Goal: Information Seeking & Learning: Learn about a topic

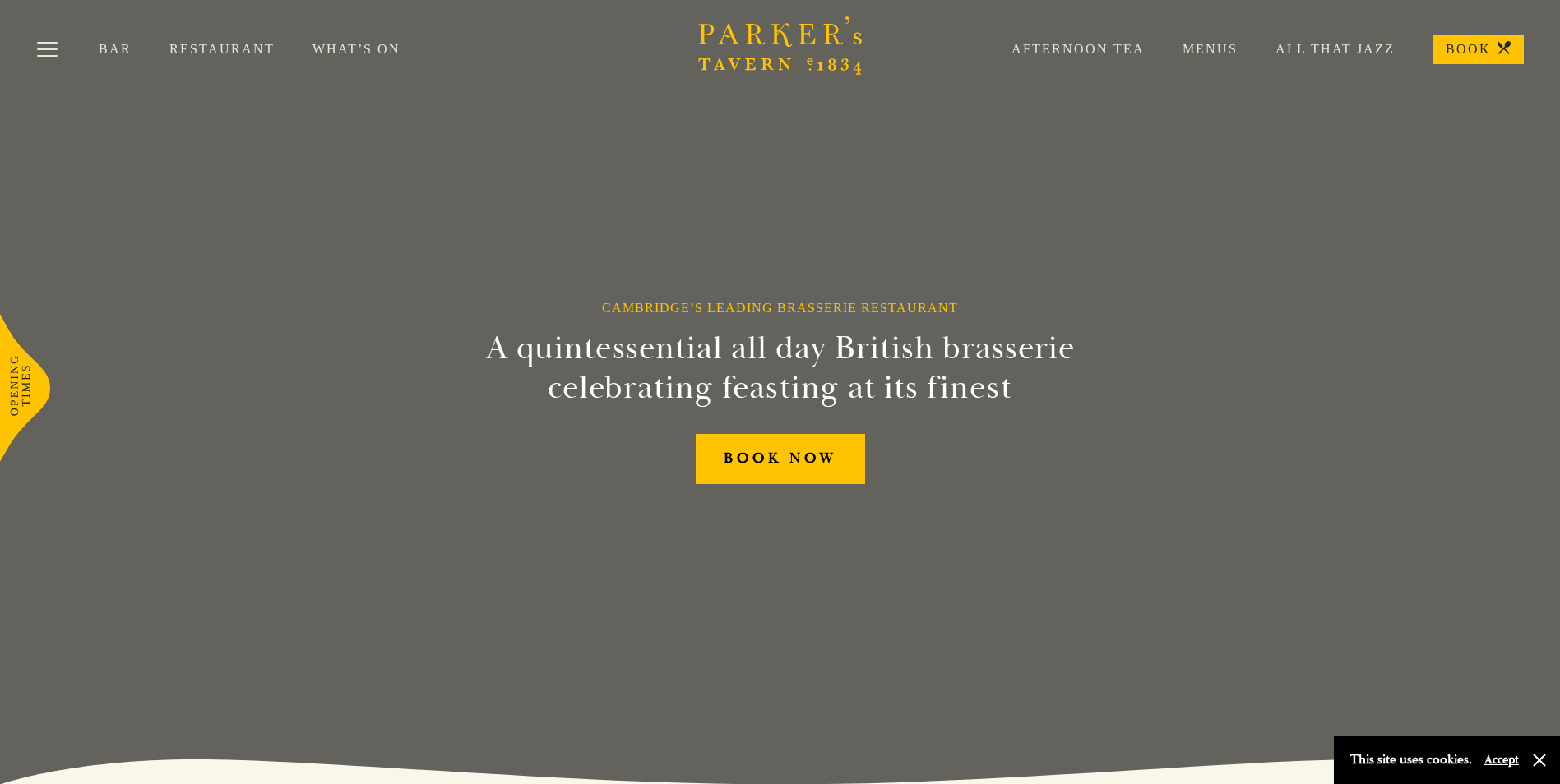
click at [225, 49] on link "Restaurant" at bounding box center [241, 49] width 143 height 16
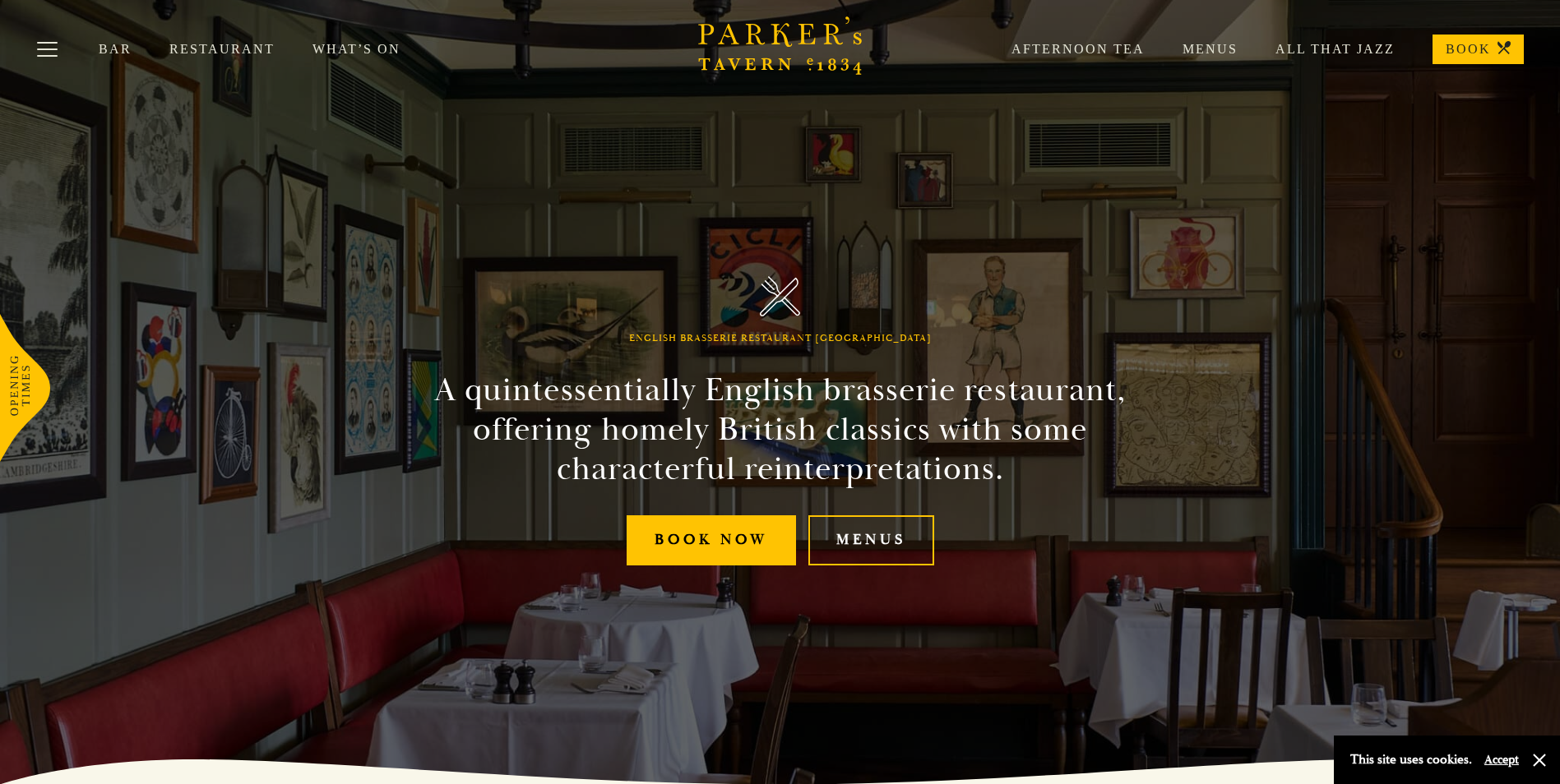
click at [1228, 46] on link "Menus" at bounding box center [1192, 49] width 93 height 16
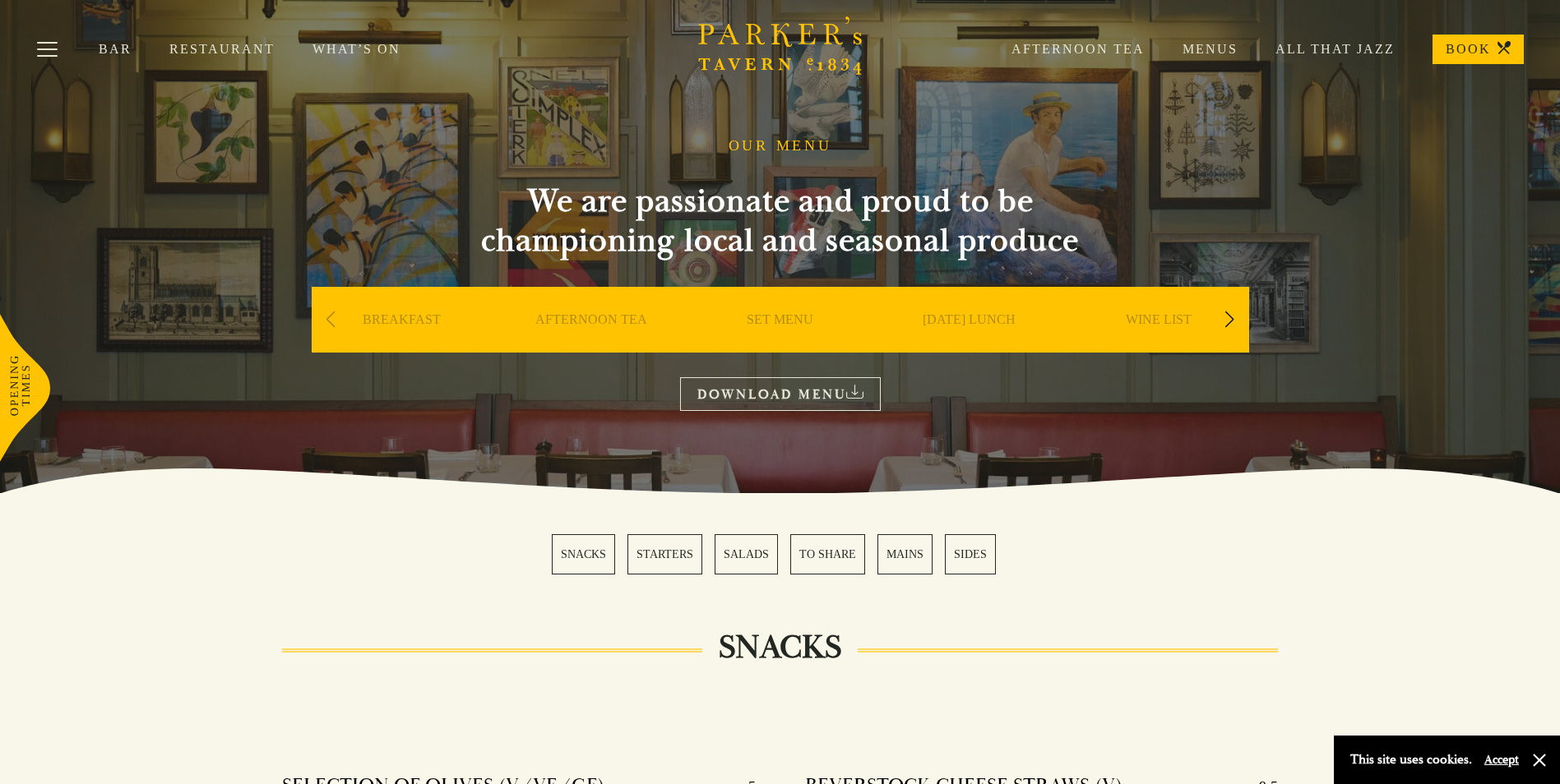
click at [906, 554] on link "MAINS" at bounding box center [905, 554] width 55 height 40
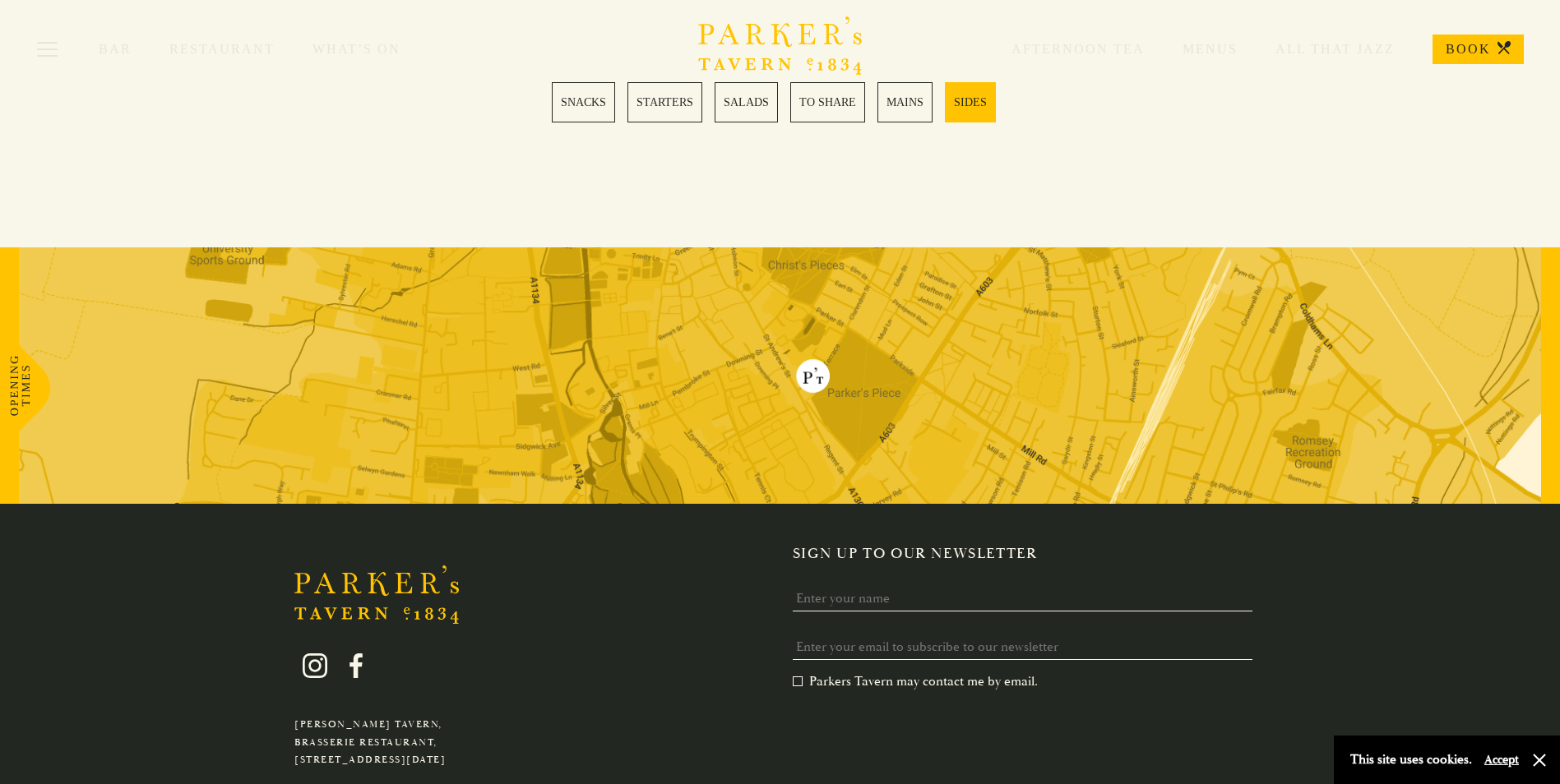
scroll to position [4747, 0]
